Goal: Understand site structure

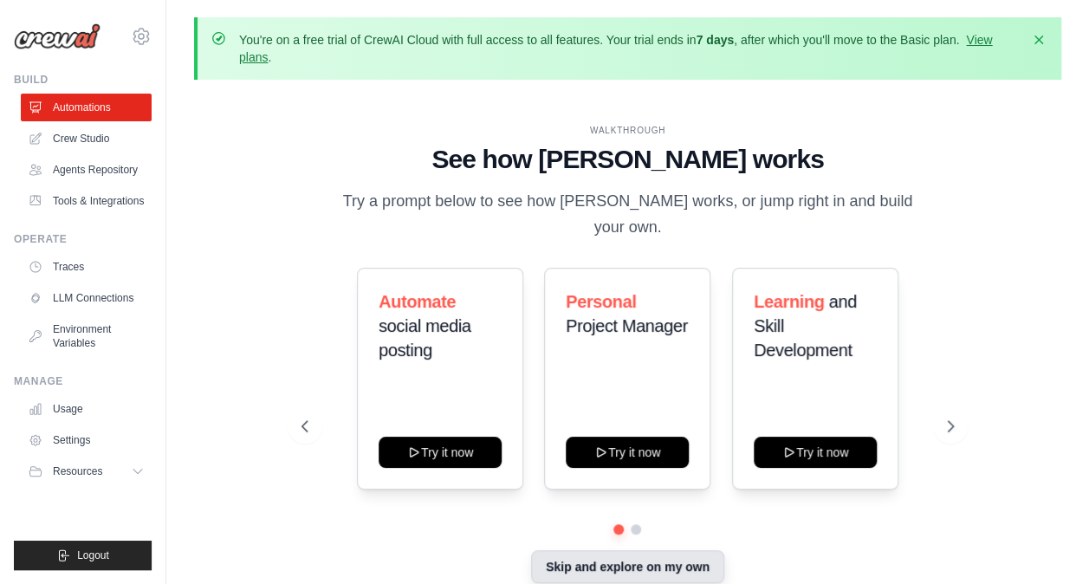
click at [600, 554] on button "Skip and explore on my own" at bounding box center [627, 566] width 193 height 33
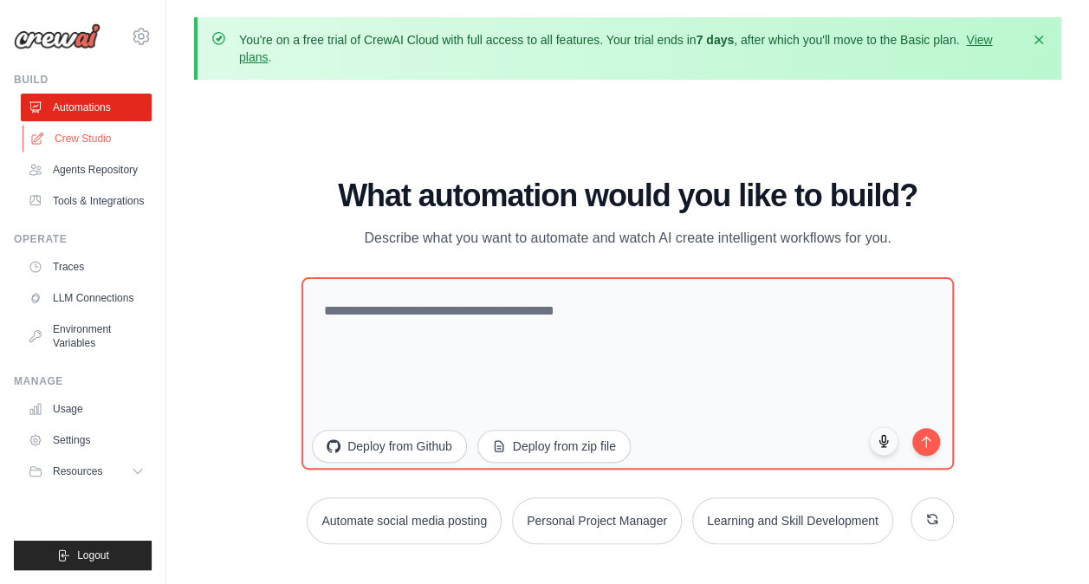
click at [92, 138] on link "Crew Studio" at bounding box center [88, 139] width 131 height 28
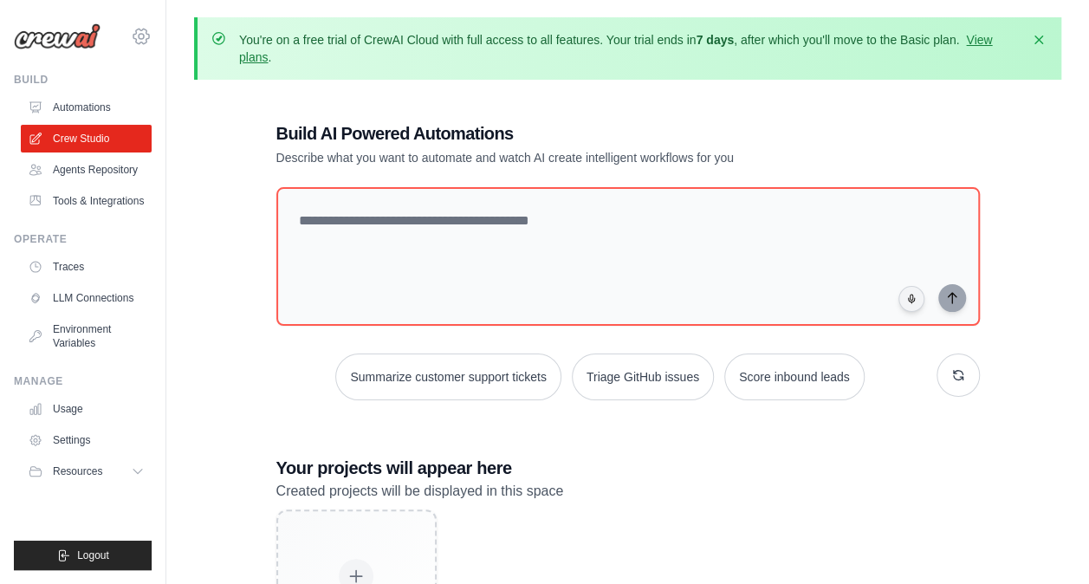
click at [139, 32] on icon at bounding box center [141, 36] width 21 height 21
click at [196, 237] on div "Build AI Powered Automations Describe what you want to automate and watch AI cr…" at bounding box center [628, 402] width 868 height 617
